Goal: Navigation & Orientation: Find specific page/section

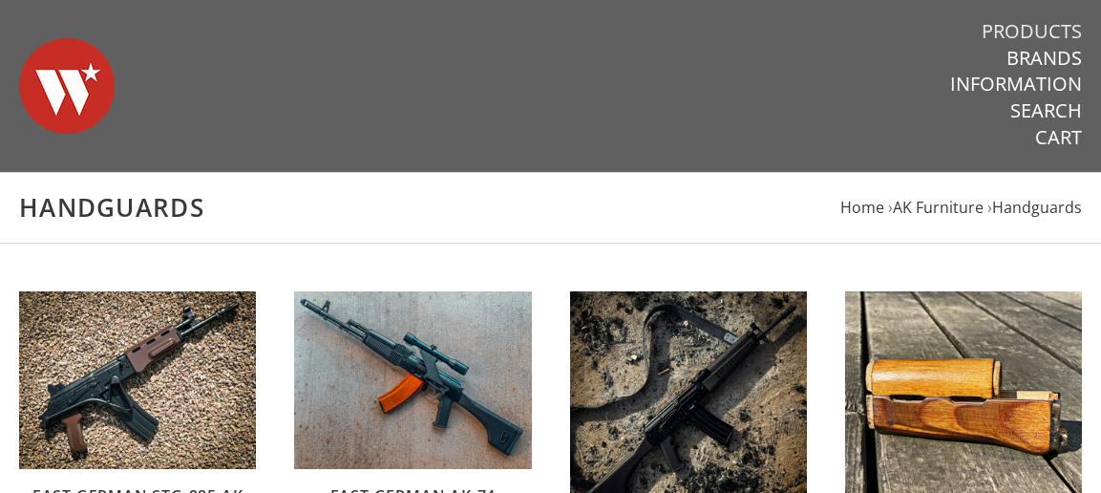
click at [1041, 33] on link "Products" at bounding box center [1031, 31] width 100 height 25
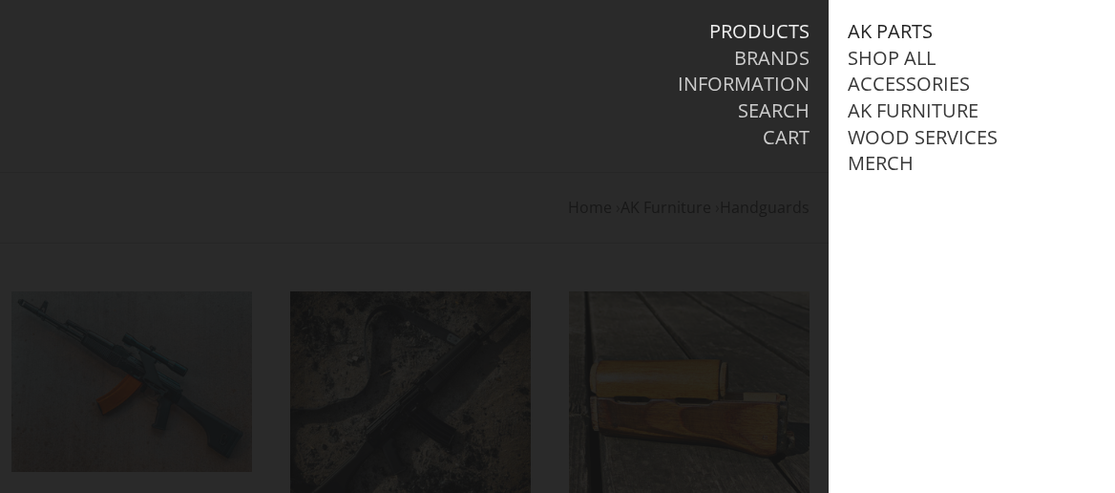
click at [904, 29] on link "AK Parts" at bounding box center [890, 31] width 85 height 25
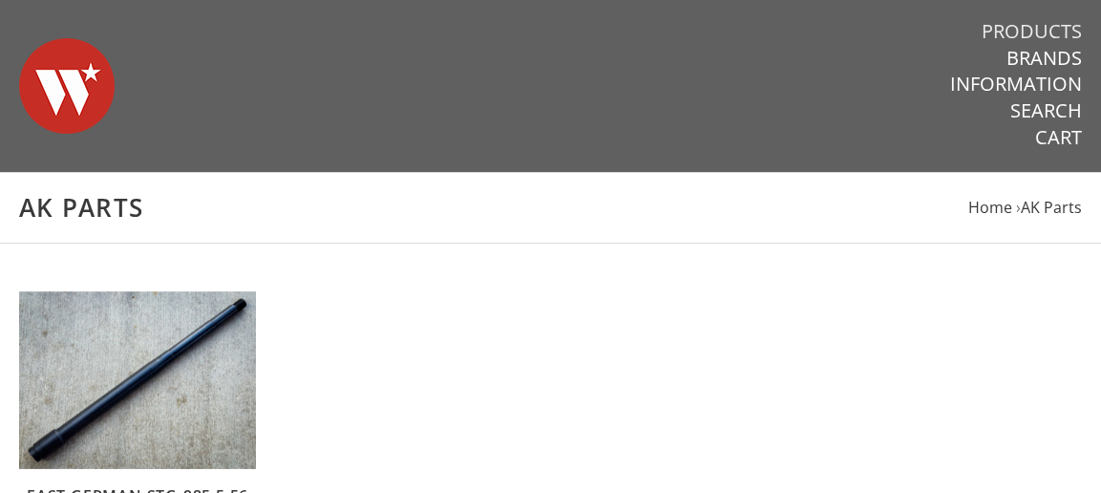
click at [1035, 32] on link "Products" at bounding box center [1031, 31] width 100 height 25
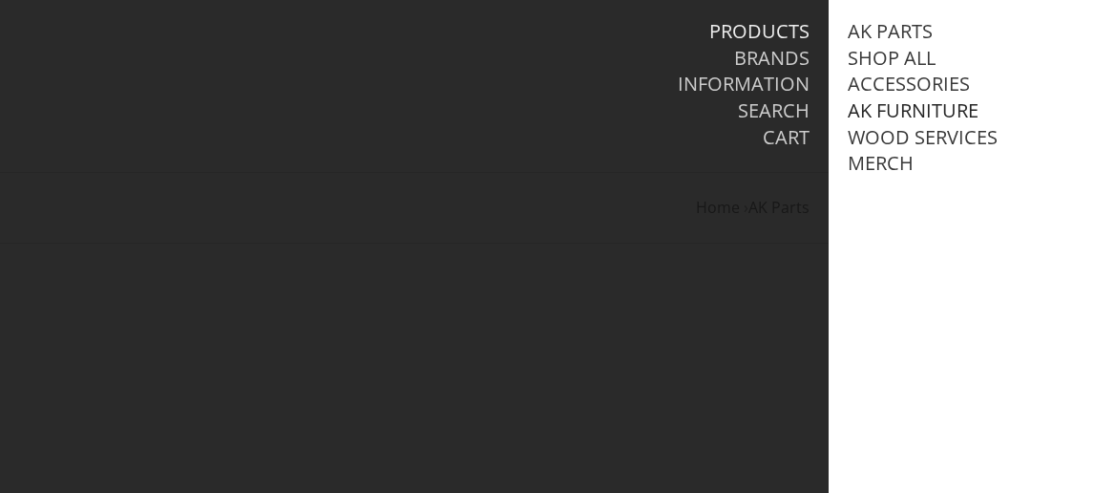
click at [889, 114] on link "AK Furniture" at bounding box center [913, 110] width 131 height 25
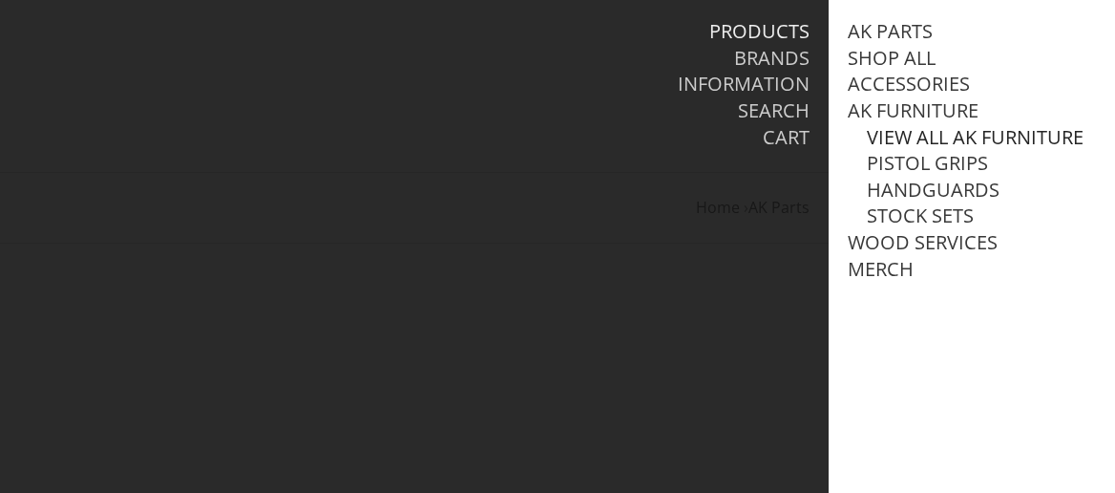
click at [916, 132] on link "View all AK Furniture" at bounding box center [975, 137] width 217 height 25
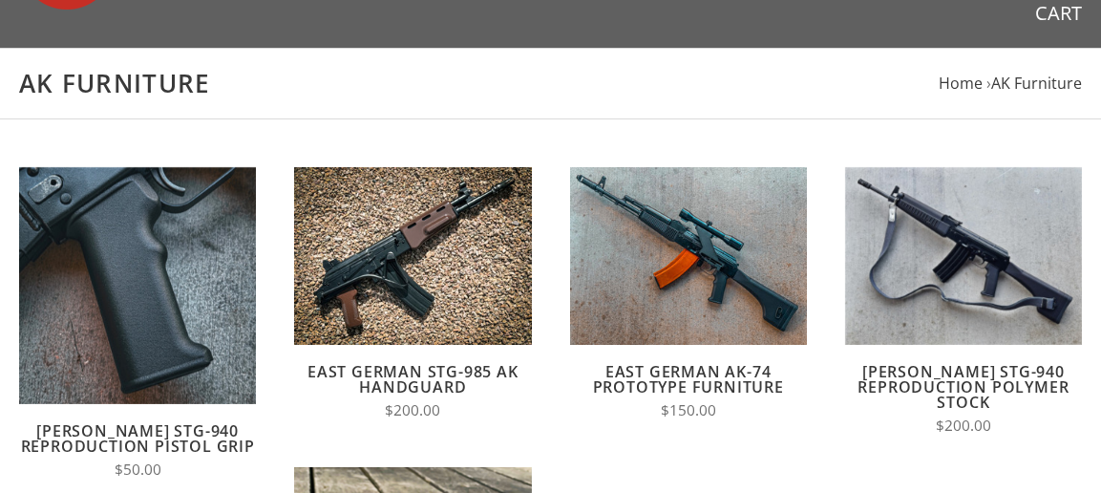
scroll to position [95, 0]
